Goal: Find specific page/section: Find specific page/section

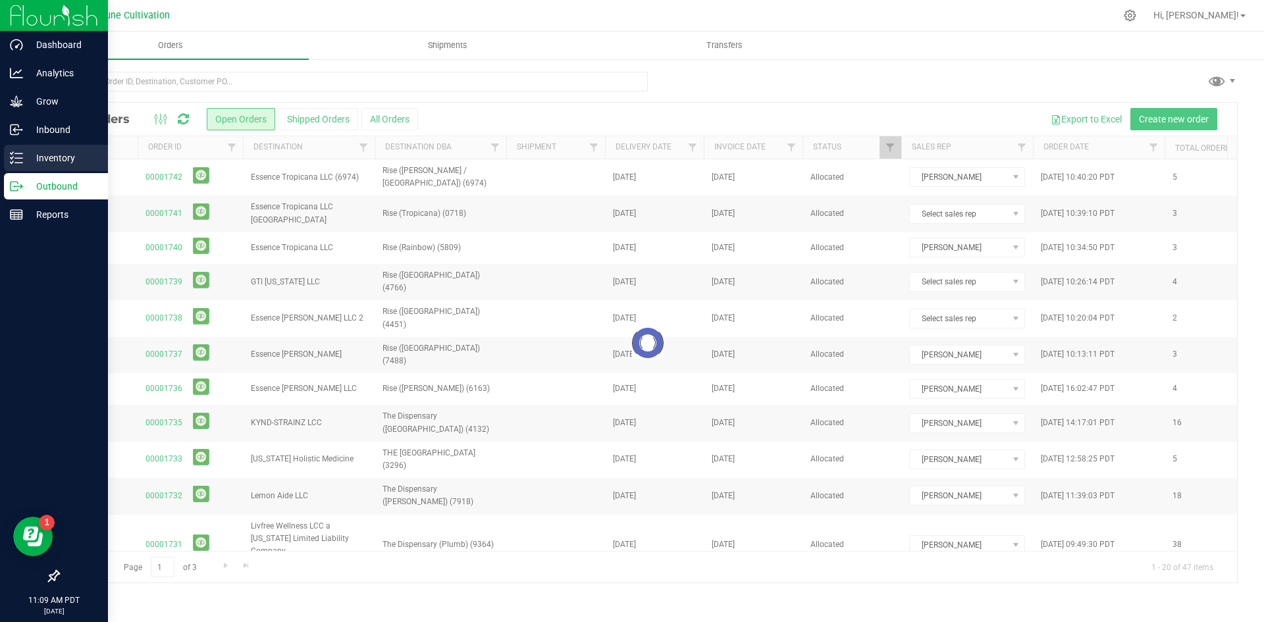
click at [22, 162] on icon at bounding box center [16, 157] width 13 height 13
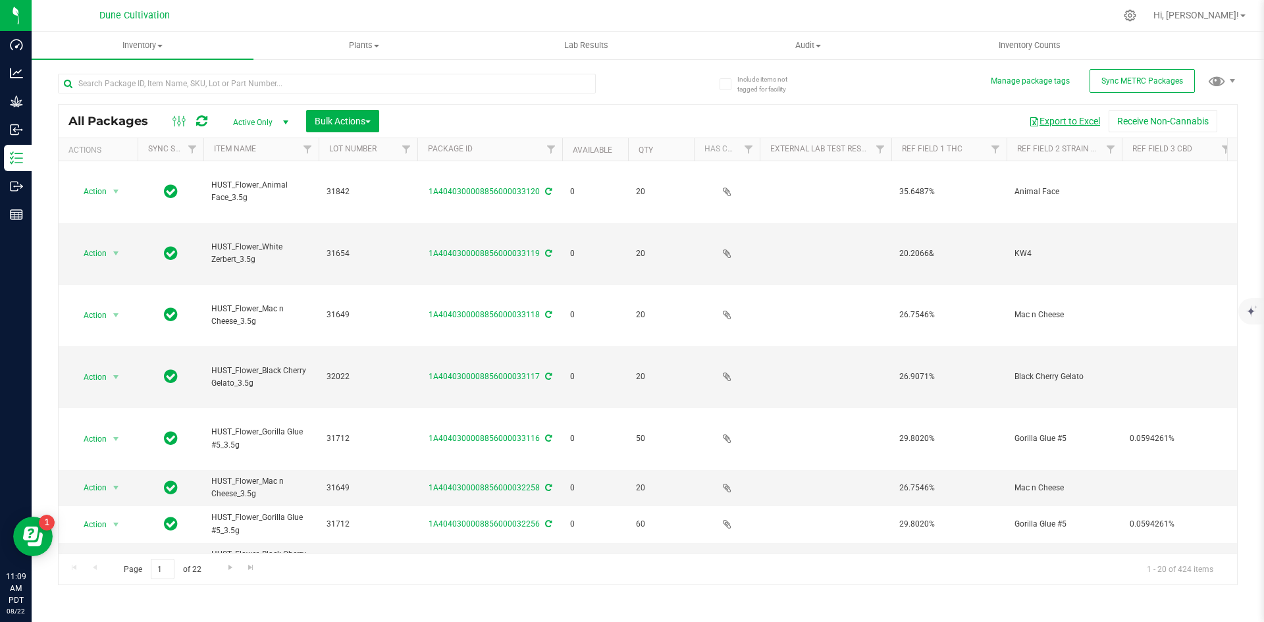
click at [1056, 125] on button "Export to Excel" at bounding box center [1064, 121] width 88 height 22
click at [280, 74] on input "text" at bounding box center [327, 84] width 538 height 20
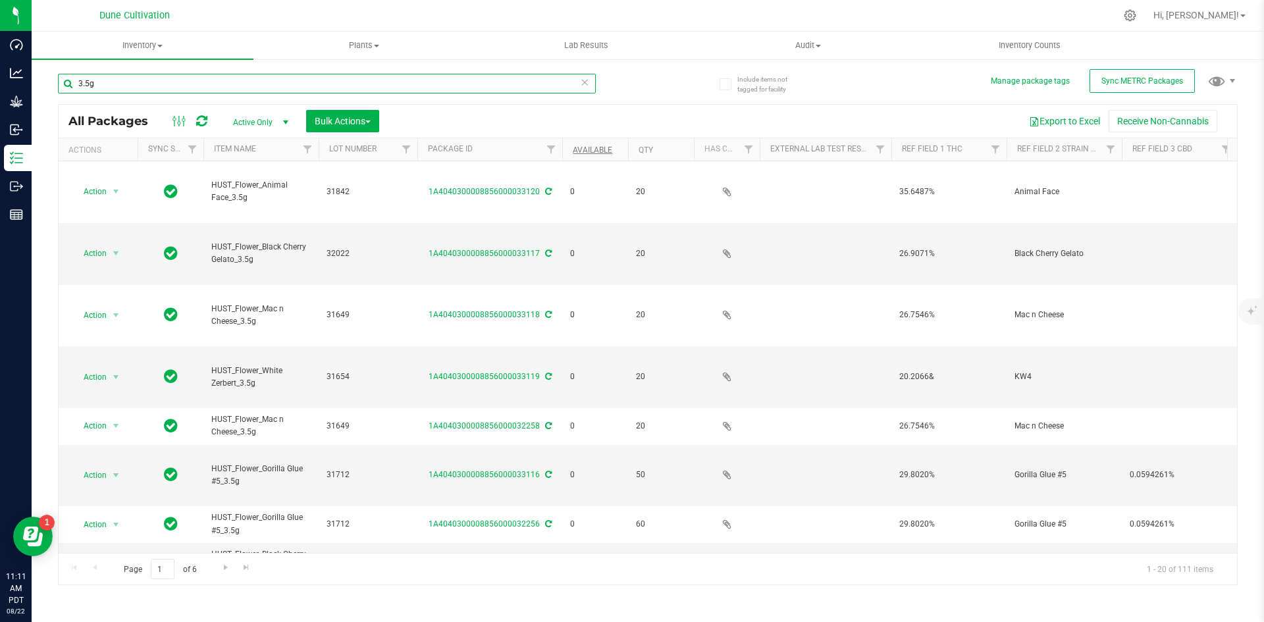
type input "3.5g"
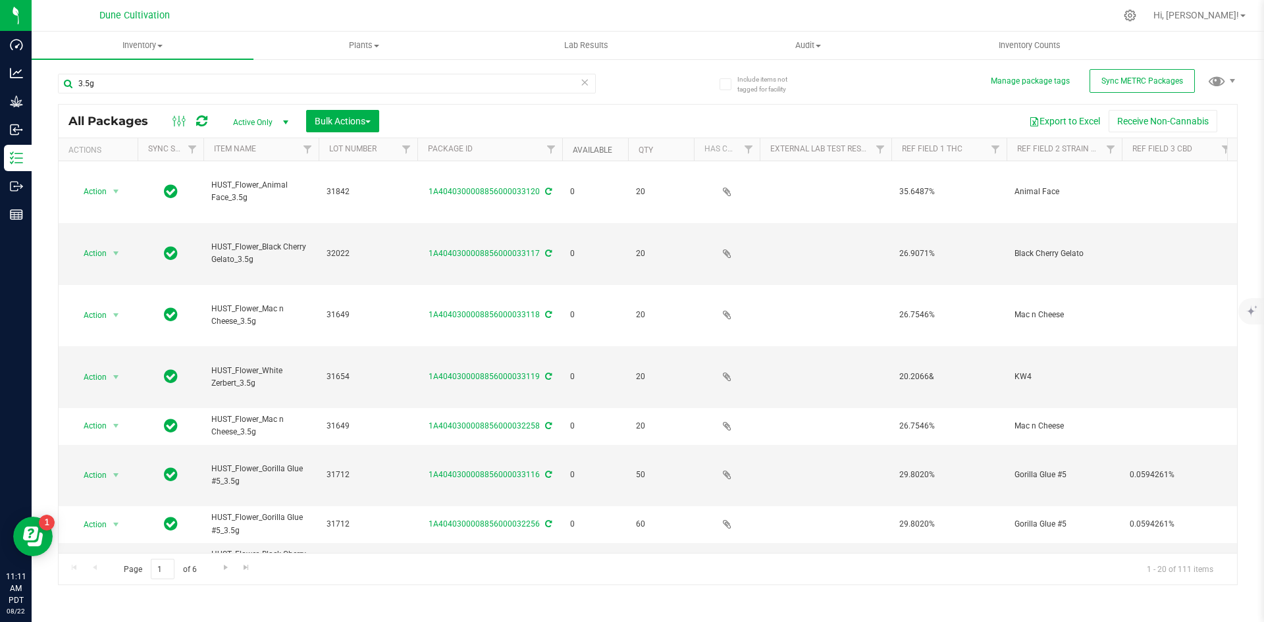
click at [581, 145] on link "Available" at bounding box center [592, 149] width 39 height 9
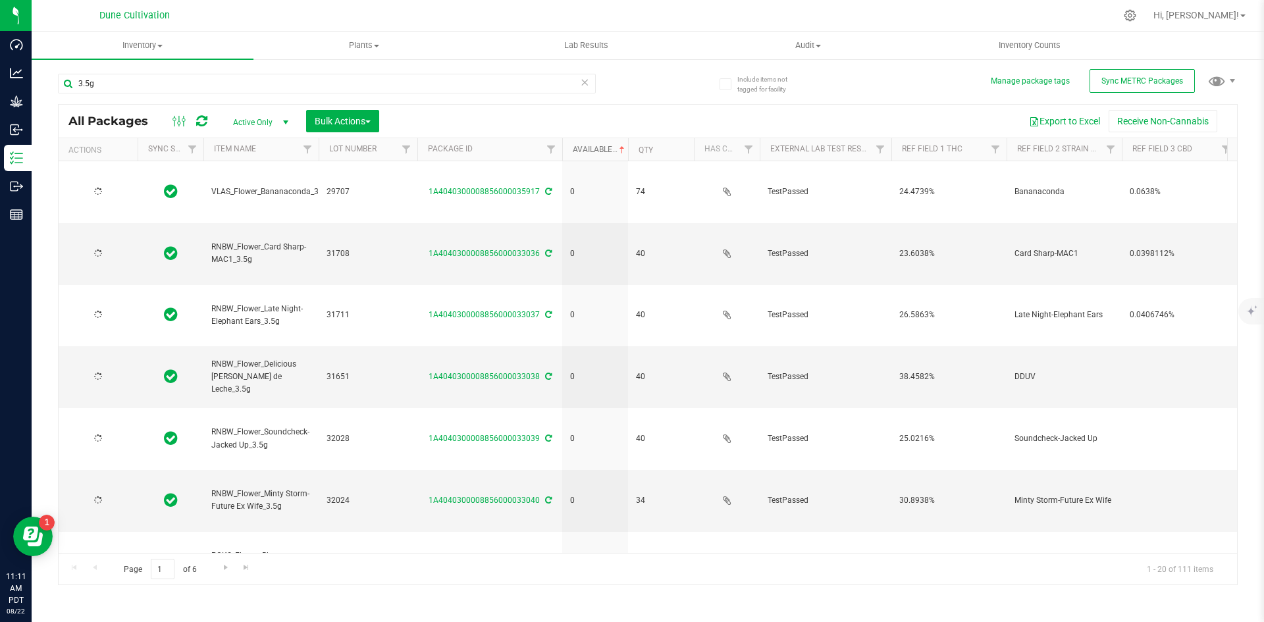
click at [582, 147] on link "Available" at bounding box center [600, 149] width 55 height 9
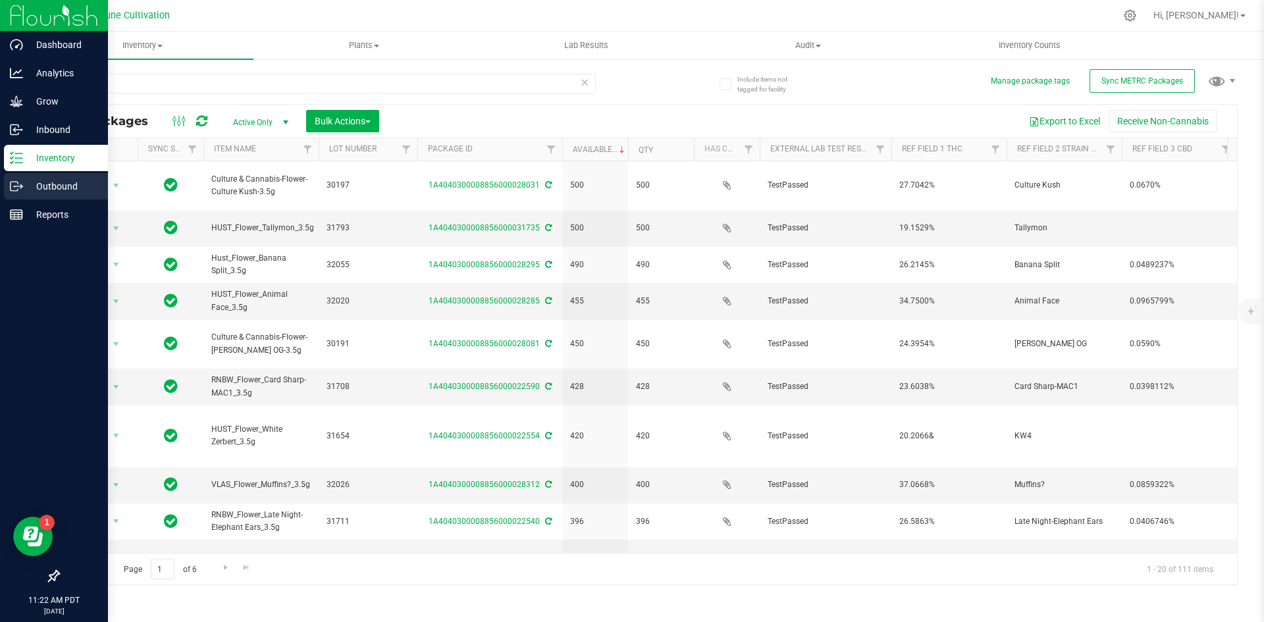
click at [9, 180] on div "Outbound" at bounding box center [56, 186] width 104 height 26
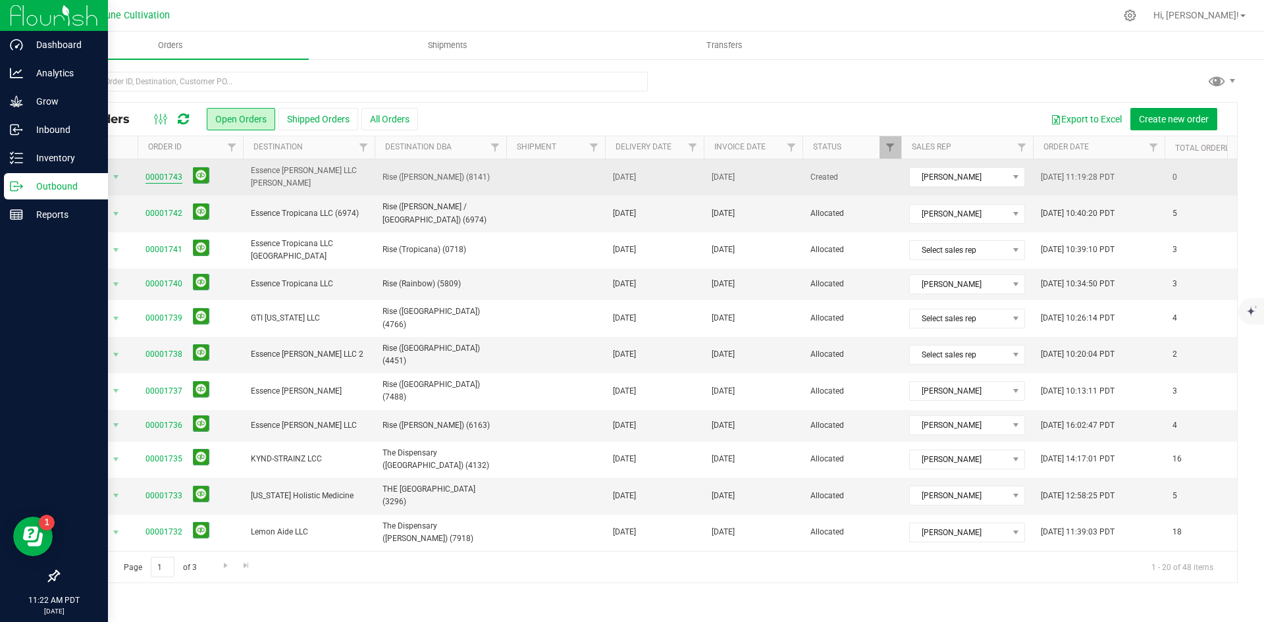
click at [167, 174] on link "00001743" at bounding box center [163, 177] width 37 height 13
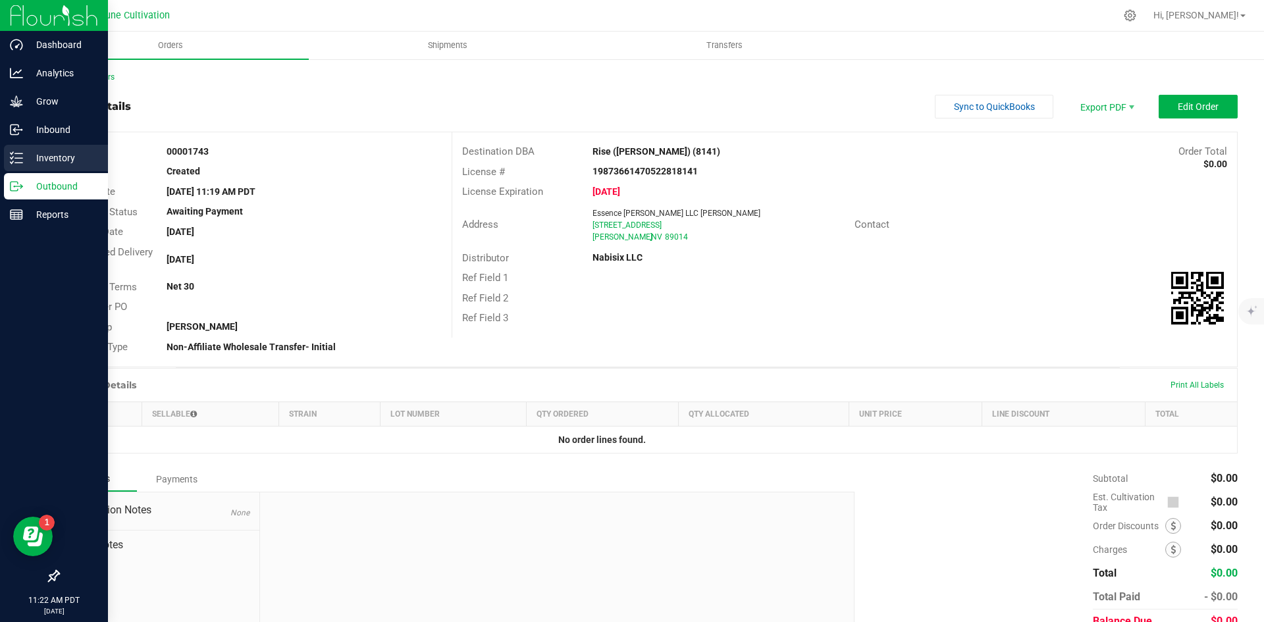
click at [22, 162] on icon at bounding box center [16, 157] width 13 height 13
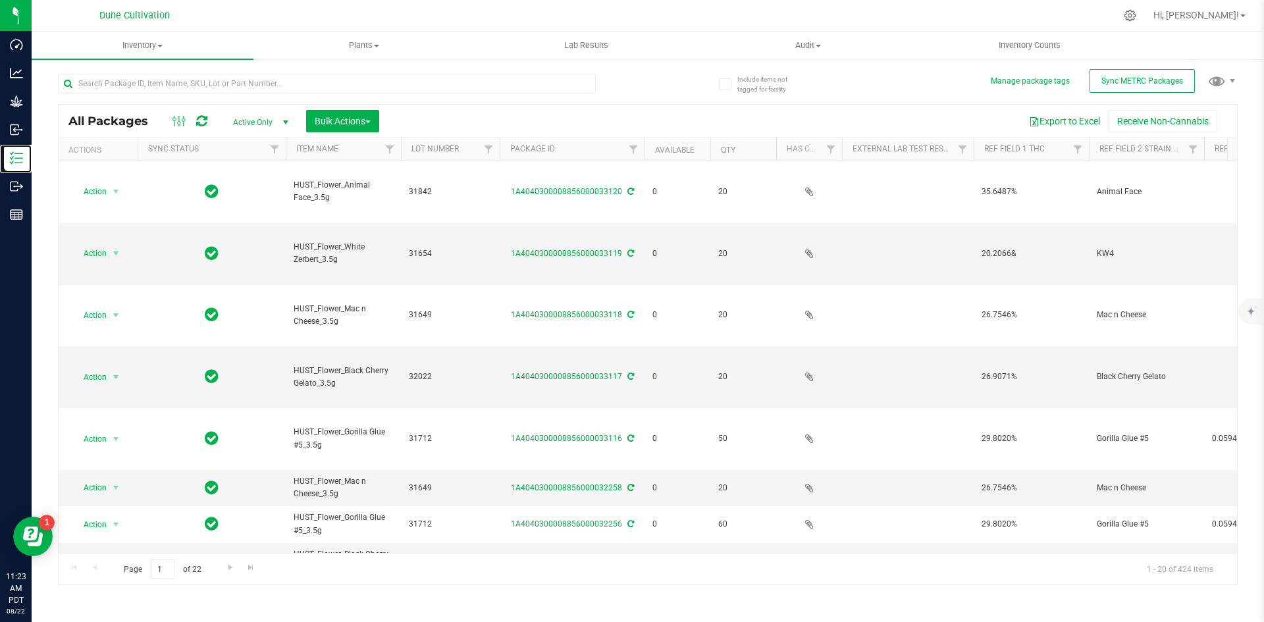
drag, startPoint x: 203, startPoint y: 143, endPoint x: 288, endPoint y: 140, distance: 85.6
click at [288, 140] on div "Actions Sync Status Item Name Lot Number Package ID Available Qty Has COA Exter…" at bounding box center [643, 149] width 1169 height 22
